Goal: Task Accomplishment & Management: Manage account settings

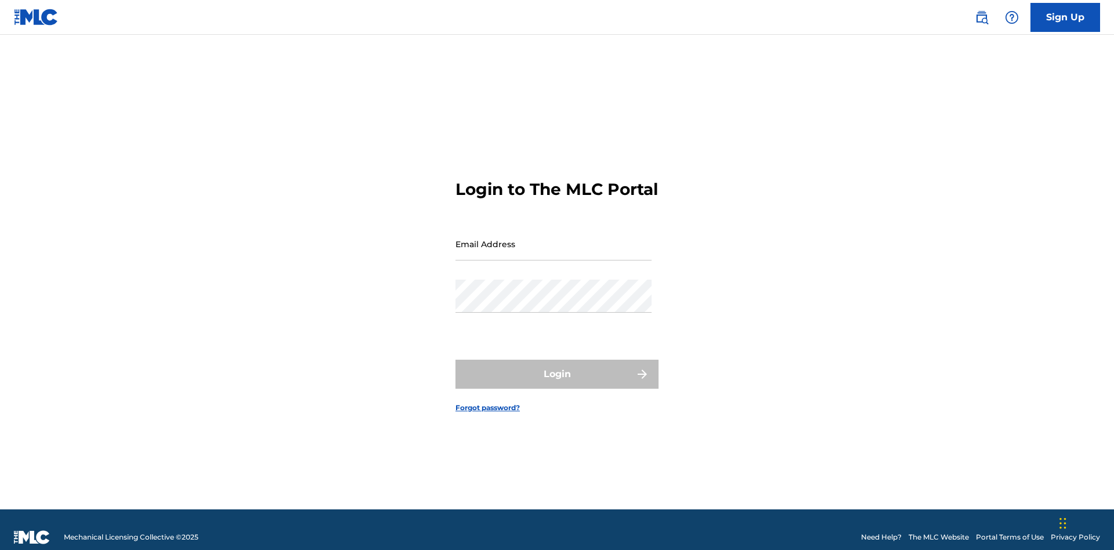
scroll to position [15, 0]
click at [553, 238] on input "Email Address" at bounding box center [553, 243] width 196 height 33
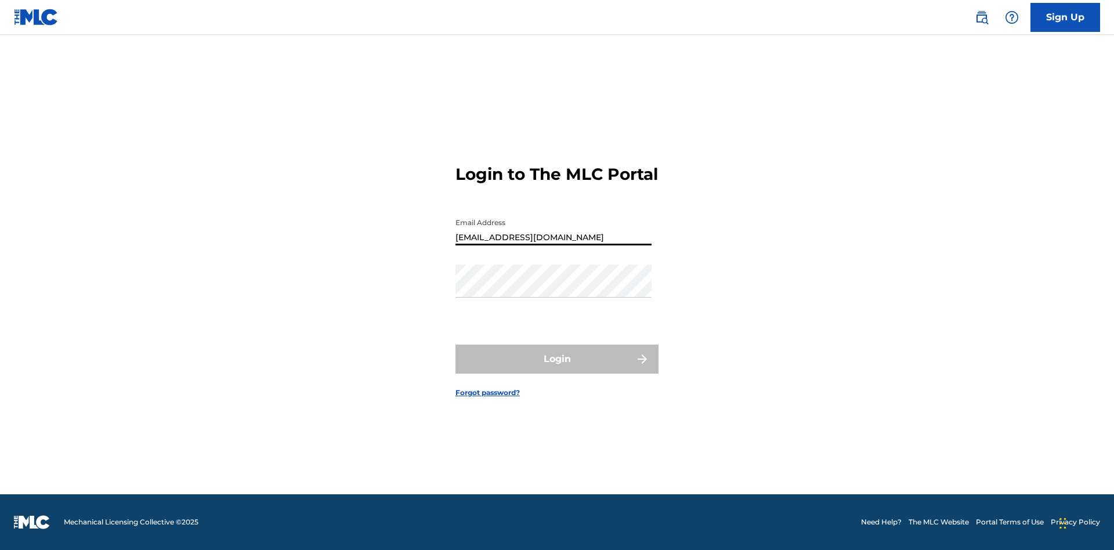
type input "[EMAIL_ADDRESS][DOMAIN_NAME]"
click at [557, 369] on button "Login" at bounding box center [556, 359] width 203 height 29
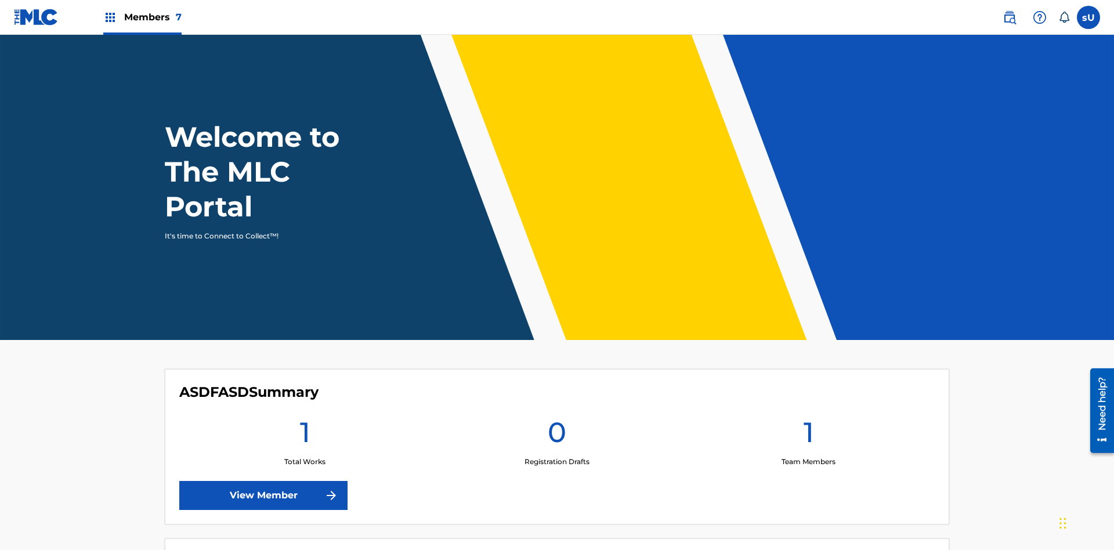
click at [1088, 17] on label at bounding box center [1087, 17] width 23 height 23
click at [1088, 17] on input "sU s7yu3BMONU UwSBYwWx3s [EMAIL_ADDRESS][DOMAIN_NAME] Notification Preferences …" at bounding box center [1088, 17] width 0 height 0
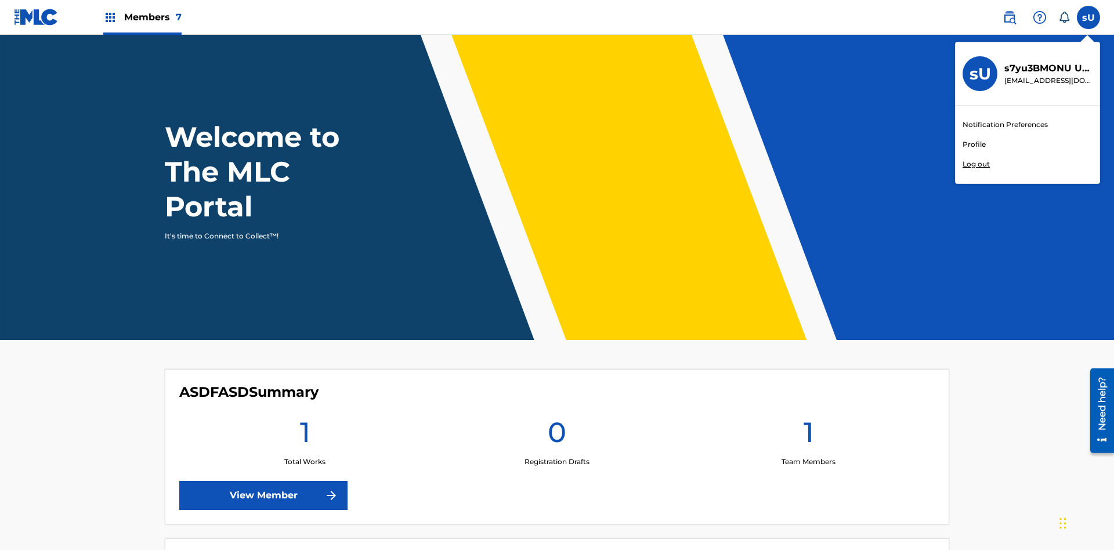
click at [973, 144] on link "Profile" at bounding box center [973, 144] width 23 height 10
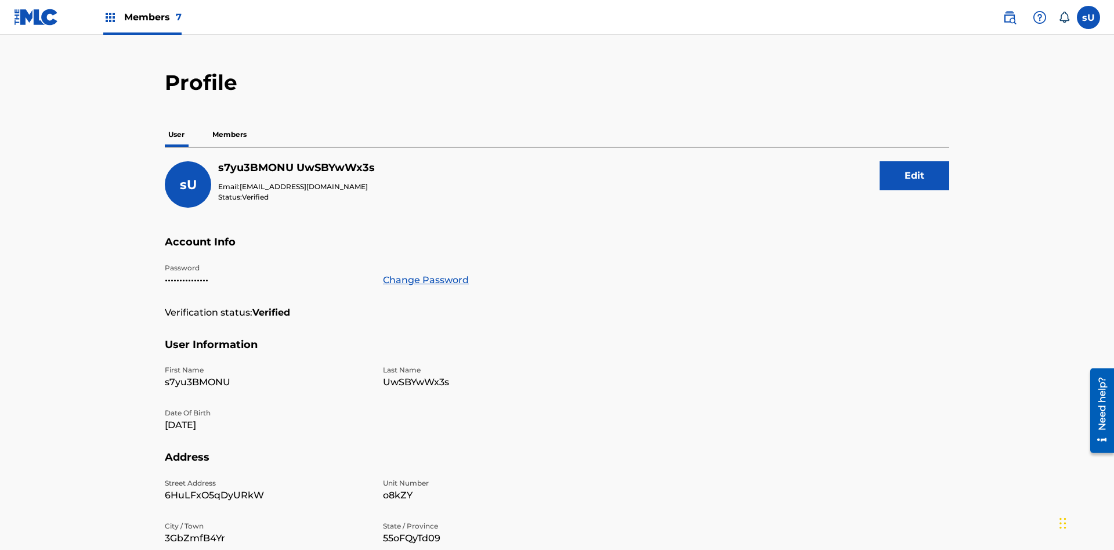
click at [914, 161] on button "Edit" at bounding box center [914, 175] width 70 height 29
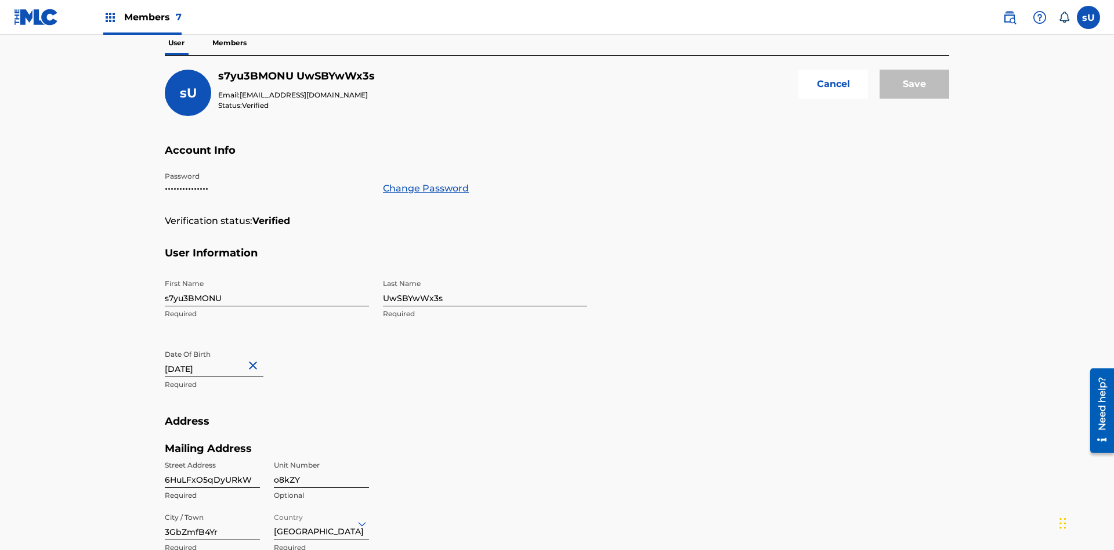
click at [267, 273] on input "s7yu3BMONU" at bounding box center [267, 289] width 204 height 33
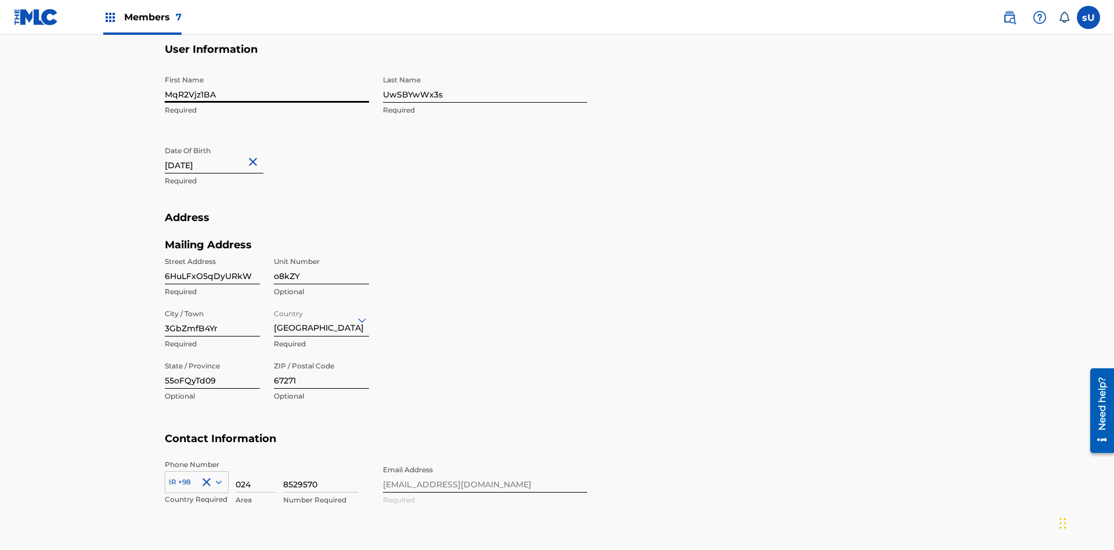
type input "MqR2Vjz1BA"
click at [485, 86] on input "UwSBYwWx3s" at bounding box center [485, 86] width 204 height 33
type input "bnEgATzXdY"
click at [223, 140] on input "[DATE]" at bounding box center [214, 156] width 99 height 33
select select "5"
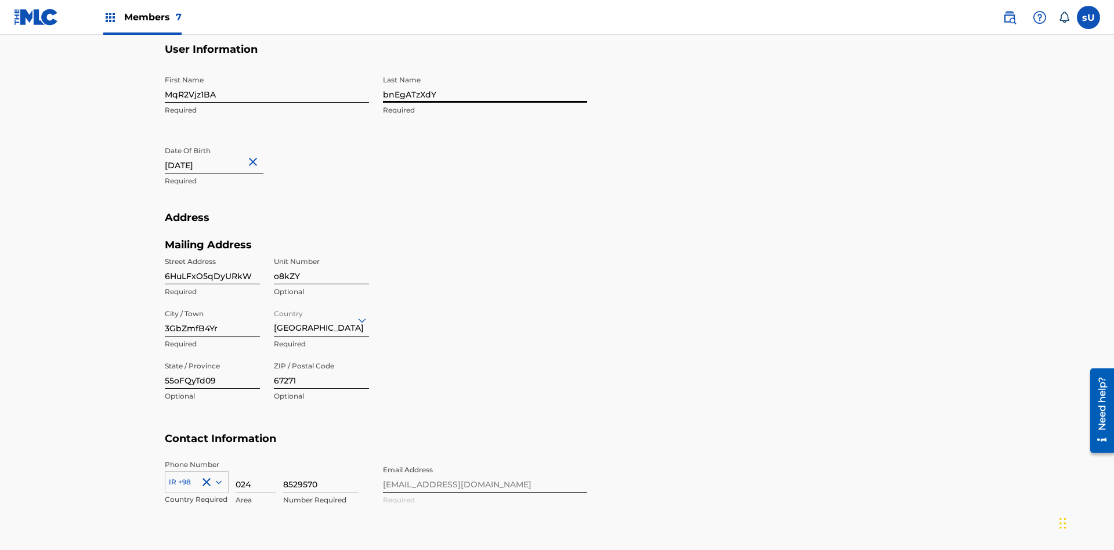
select select "2024"
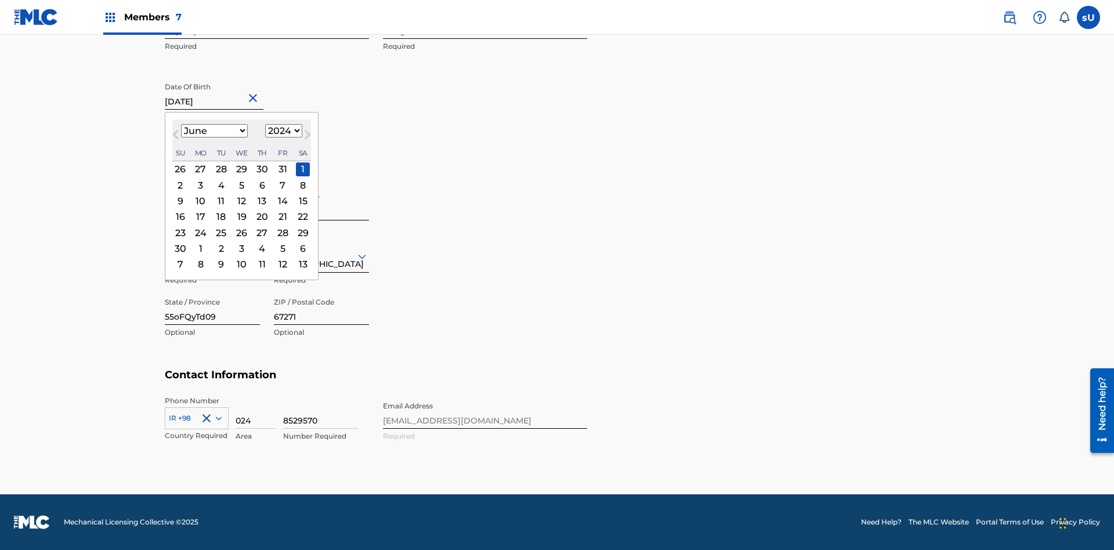
click at [213, 131] on select "January February March April May June July August September October November De…" at bounding box center [214, 130] width 67 height 13
select select "8"
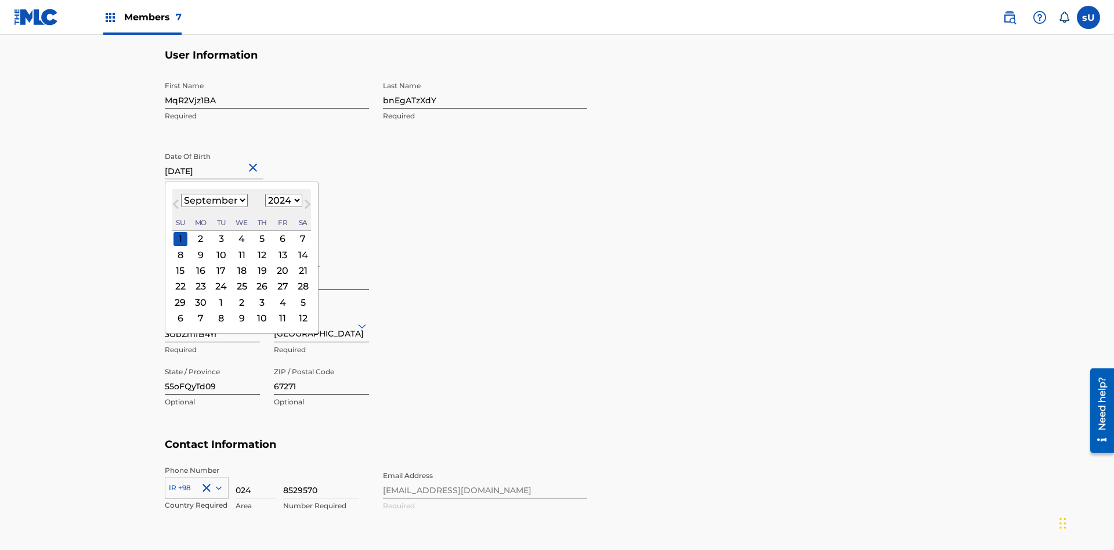
click at [282, 201] on select "1900 1901 1902 1903 1904 1905 1906 1907 1908 1909 1910 1911 1912 1913 1914 1915…" at bounding box center [283, 200] width 37 height 13
select select "2024"
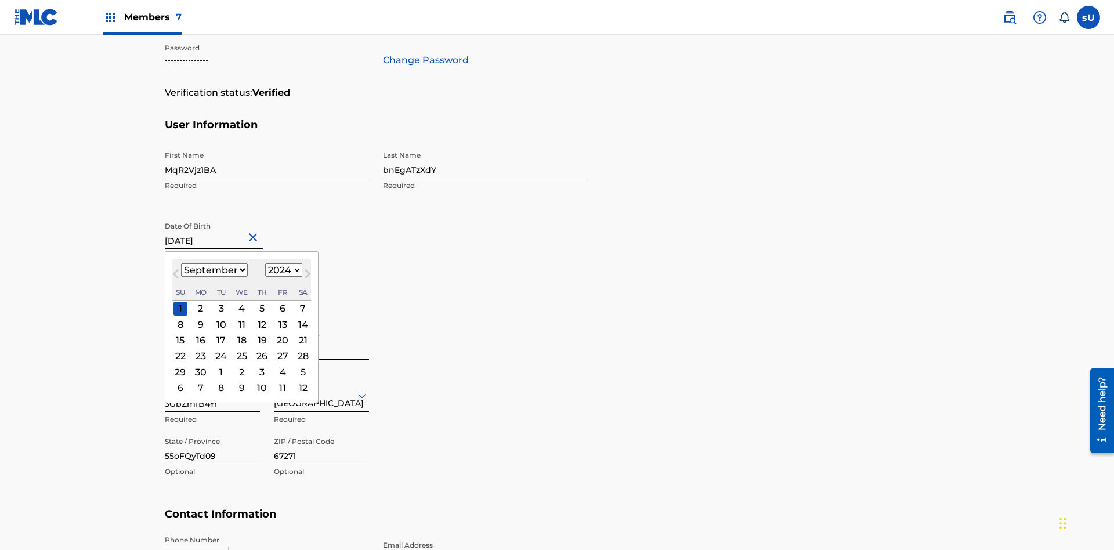
click at [282, 270] on select "1900 1901 1902 1903 1904 1905 1906 1907 1908 1909 1910 1911 1912 1913 1914 1915…" at bounding box center [283, 269] width 37 height 13
click at [200, 349] on div "23" at bounding box center [201, 356] width 14 height 14
type input "[DATE]"
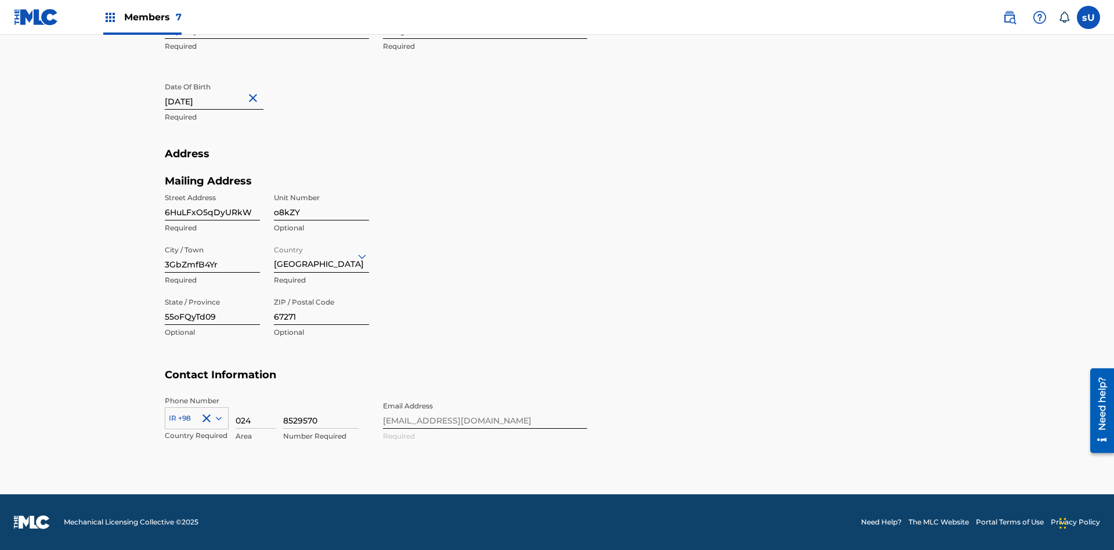
click at [212, 204] on input "6HuLFxO5qDyURkW" at bounding box center [212, 203] width 95 height 33
type input "b6pyZTnHgECPQ9p"
click at [321, 204] on input "o8kZY" at bounding box center [321, 203] width 95 height 33
type input "GqW3c"
click at [212, 256] on input "3GbZmfB4Yr" at bounding box center [212, 256] width 95 height 33
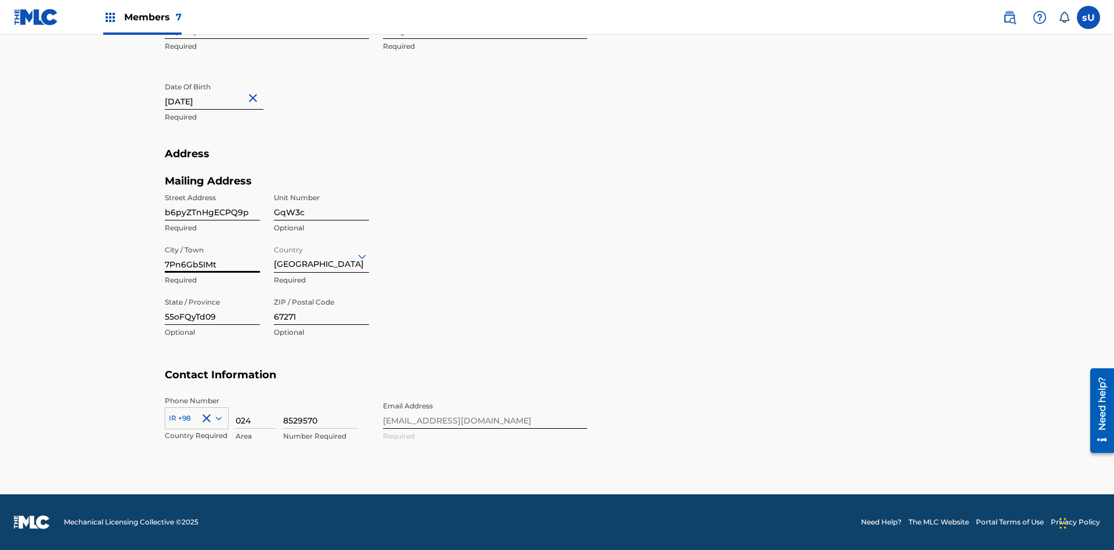
type input "7Pn6Gb5IMt"
click at [274, 256] on input "Country" at bounding box center [275, 256] width 2 height 12
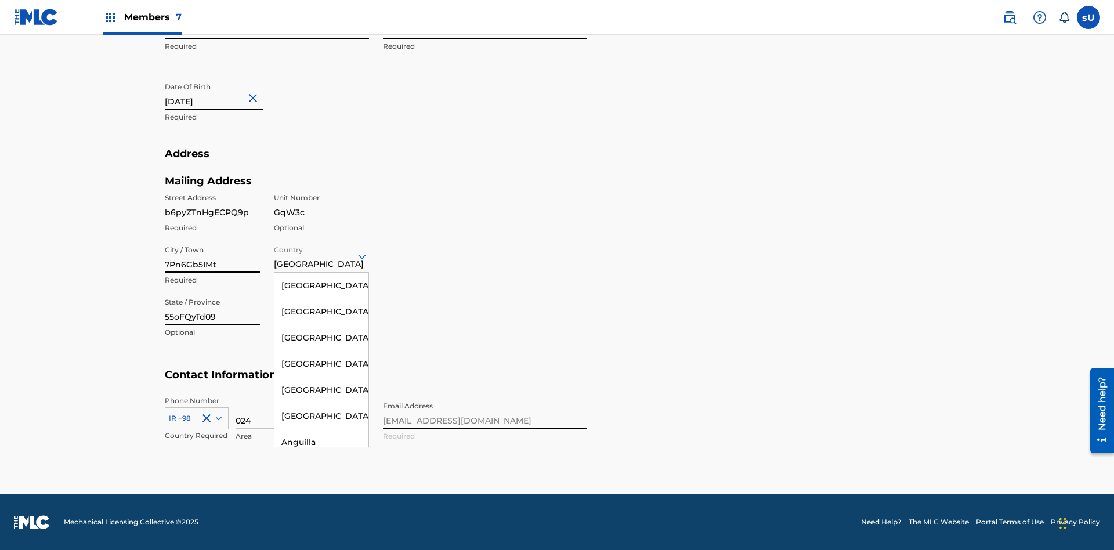
scroll to position [2307, 0]
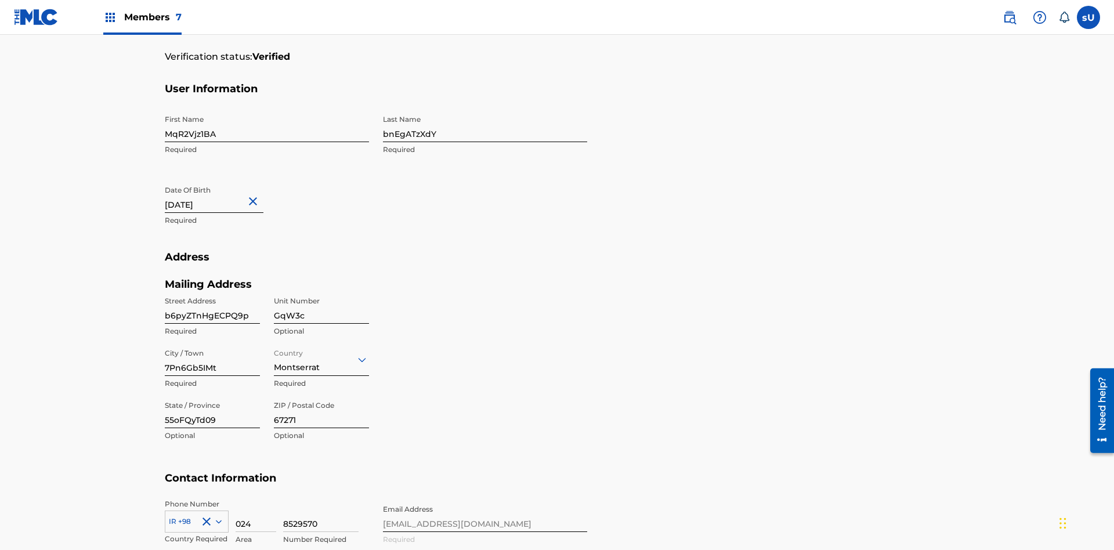
click at [212, 395] on input "55oFQyTd09" at bounding box center [212, 411] width 95 height 33
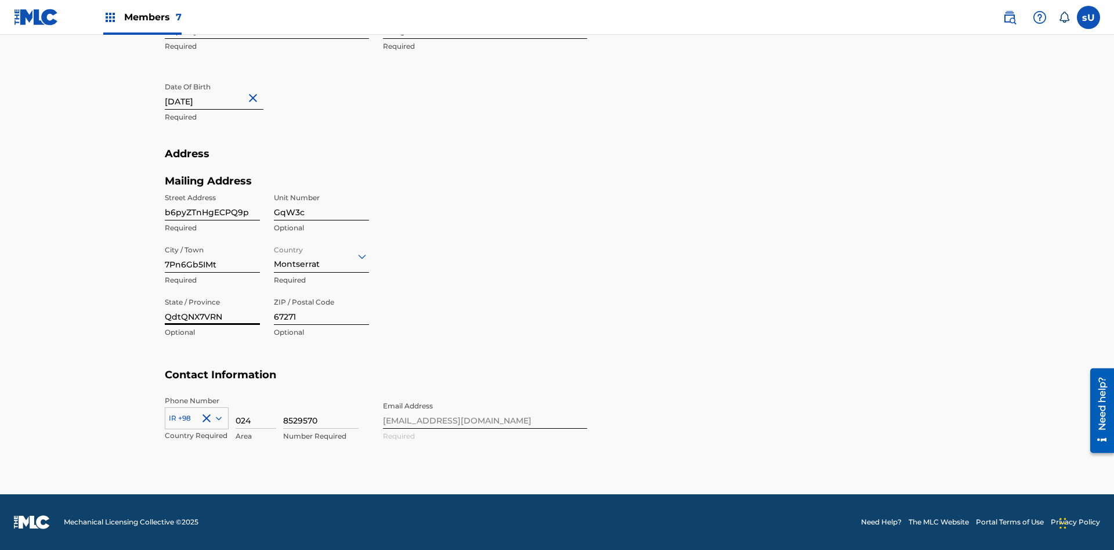
type input "QdtQNX7VRN"
click at [321, 308] on input "67271" at bounding box center [321, 308] width 95 height 33
type input "53422"
click at [216, 418] on icon at bounding box center [219, 417] width 6 height 3
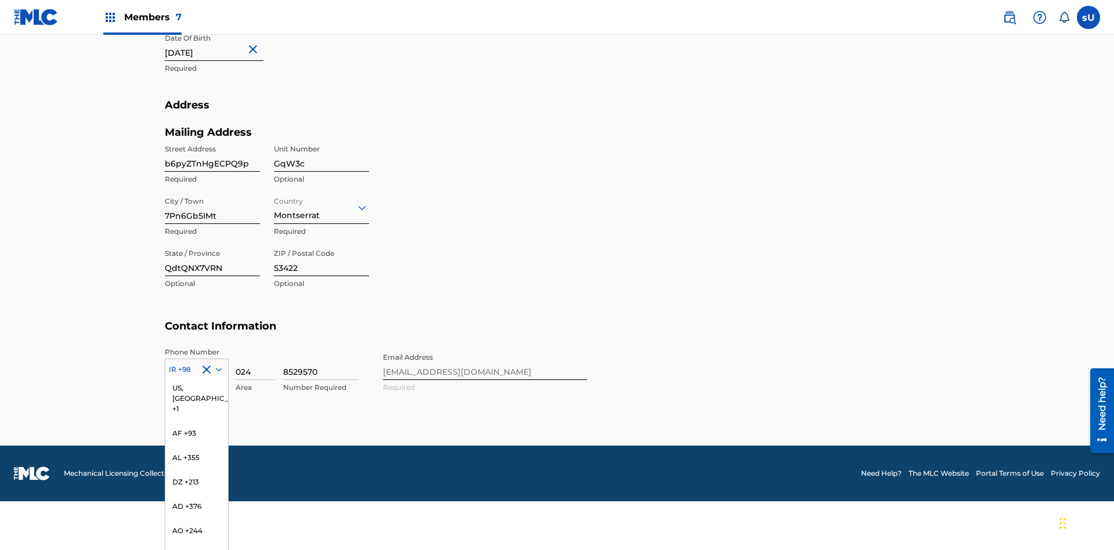
scroll to position [2051, 0]
click at [197, 392] on div "HN +504" at bounding box center [196, 404] width 63 height 24
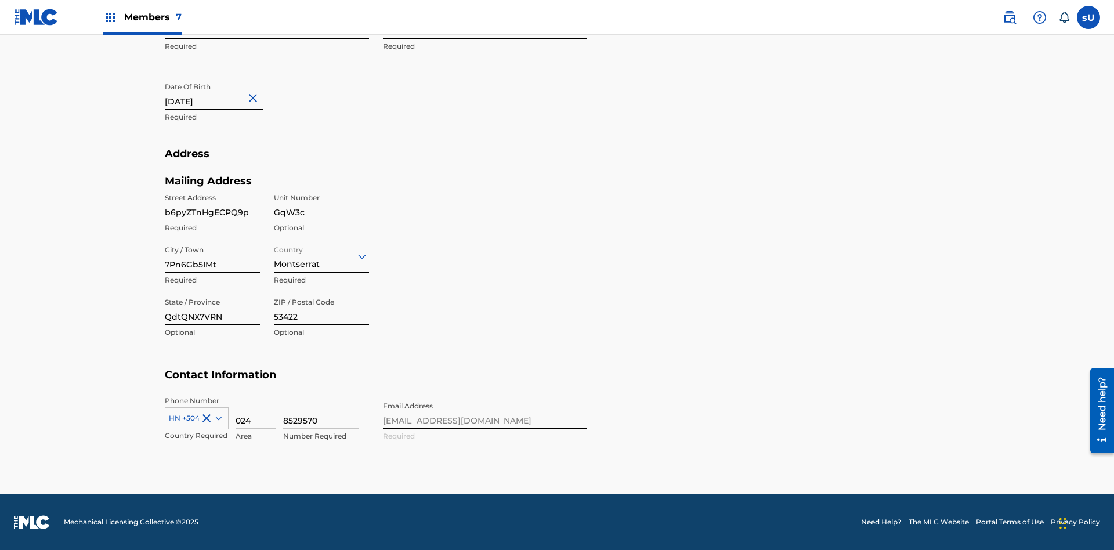
click at [256, 412] on input "024" at bounding box center [255, 412] width 41 height 33
type input "218"
click at [321, 412] on input "8529570" at bounding box center [320, 412] width 75 height 33
